Goal: Book appointment/travel/reservation

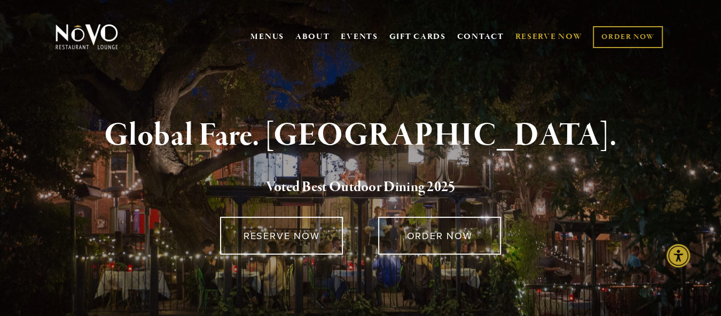
click at [547, 35] on link "RESERVE NOW" at bounding box center [548, 37] width 67 height 20
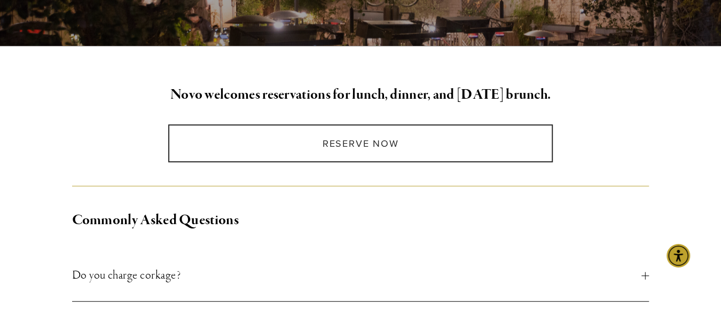
scroll to position [237, 0]
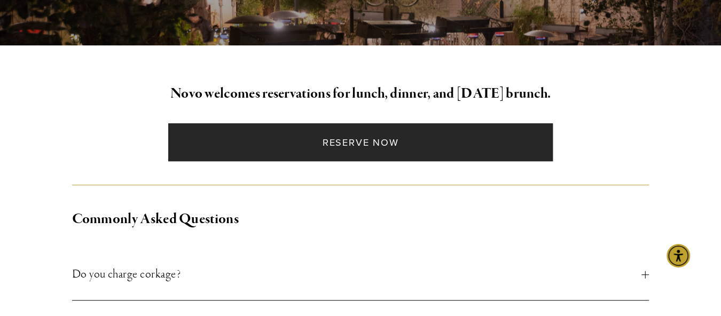
click at [320, 139] on link "Reserve Now" at bounding box center [360, 142] width 385 height 38
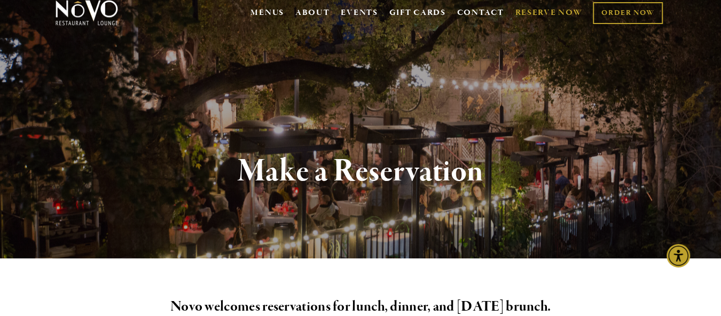
scroll to position [0, 0]
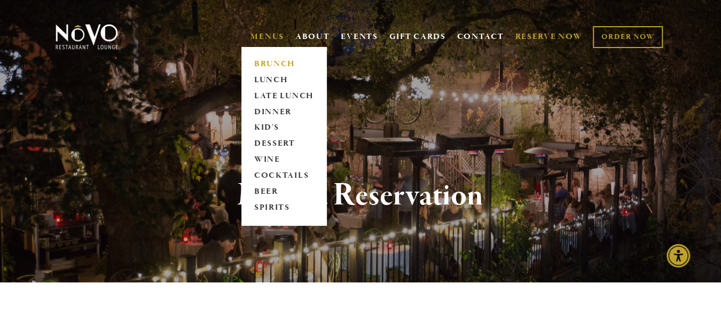
click at [277, 60] on link "BRUNCH" at bounding box center [283, 64] width 67 height 16
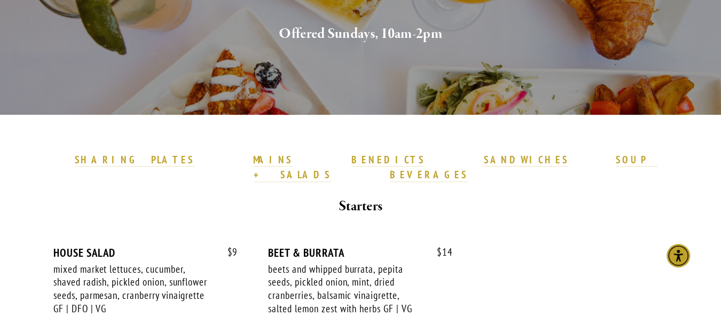
scroll to position [237, 0]
